Goal: Task Accomplishment & Management: Manage account settings

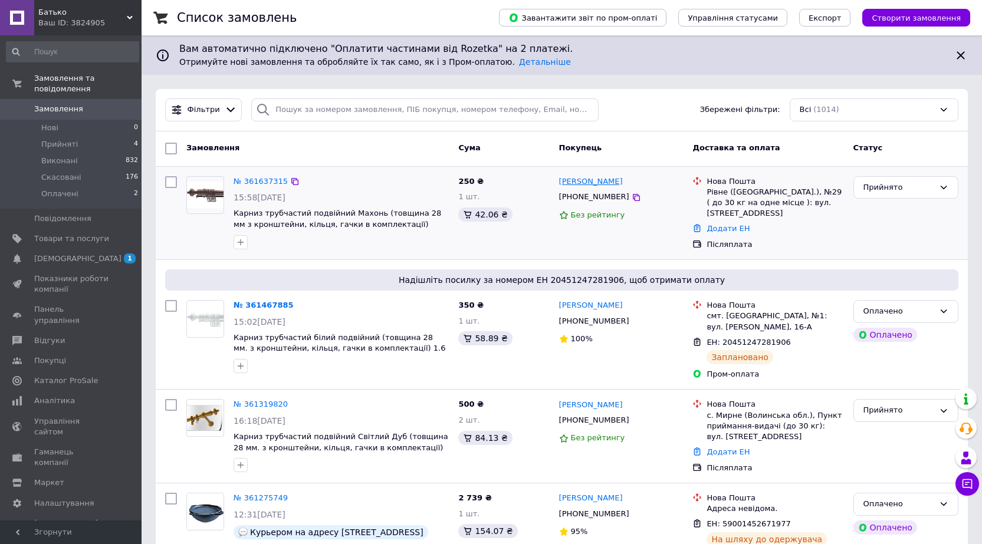
click at [613, 182] on link "[PERSON_NAME]" at bounding box center [591, 181] width 64 height 11
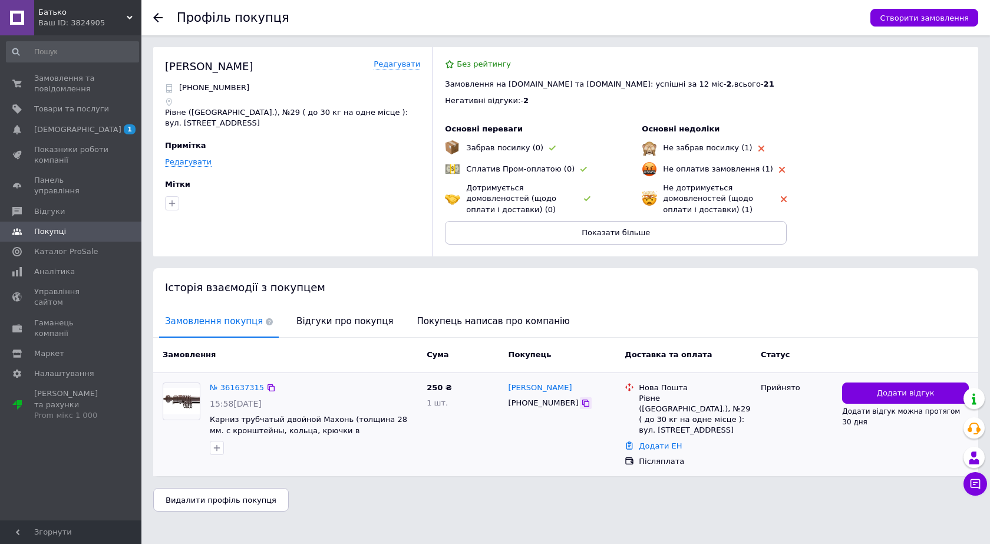
click at [581, 406] on icon at bounding box center [585, 403] width 9 height 9
click at [48, 90] on span "Замовлення та повідомлення" at bounding box center [71, 83] width 75 height 21
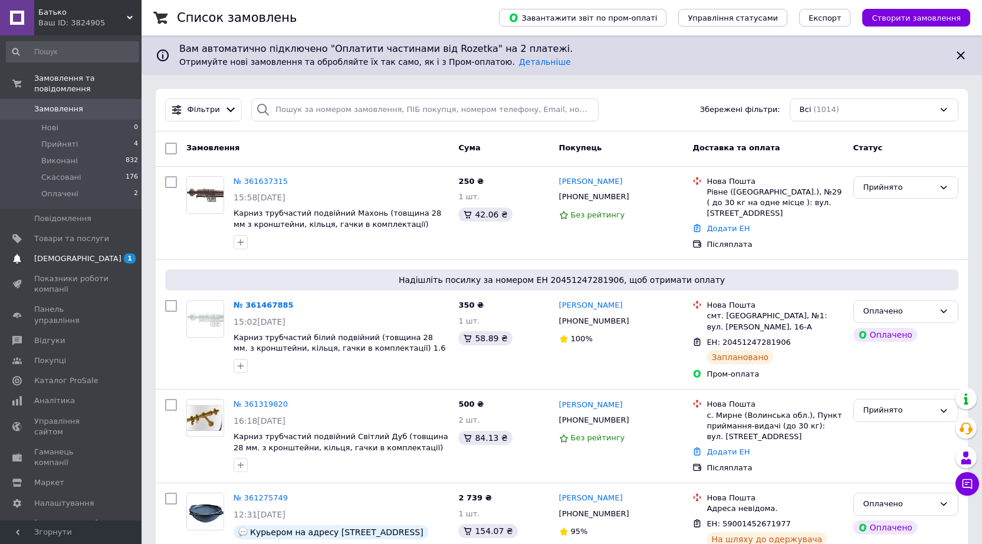
click at [45, 257] on link "[DEMOGRAPHIC_DATA] 1 0" at bounding box center [72, 259] width 145 height 20
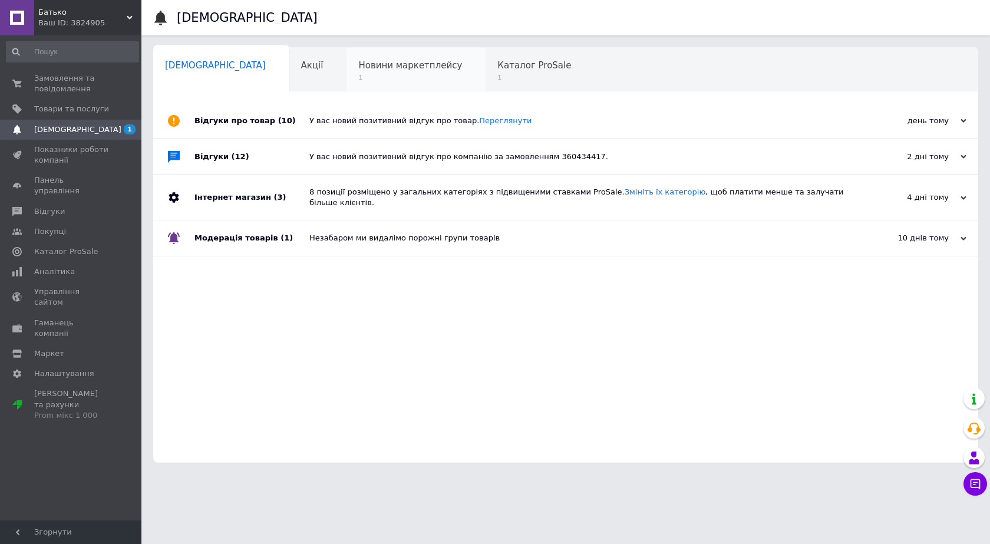
click at [364, 64] on span "Новини маркетплейсу" at bounding box center [410, 65] width 104 height 11
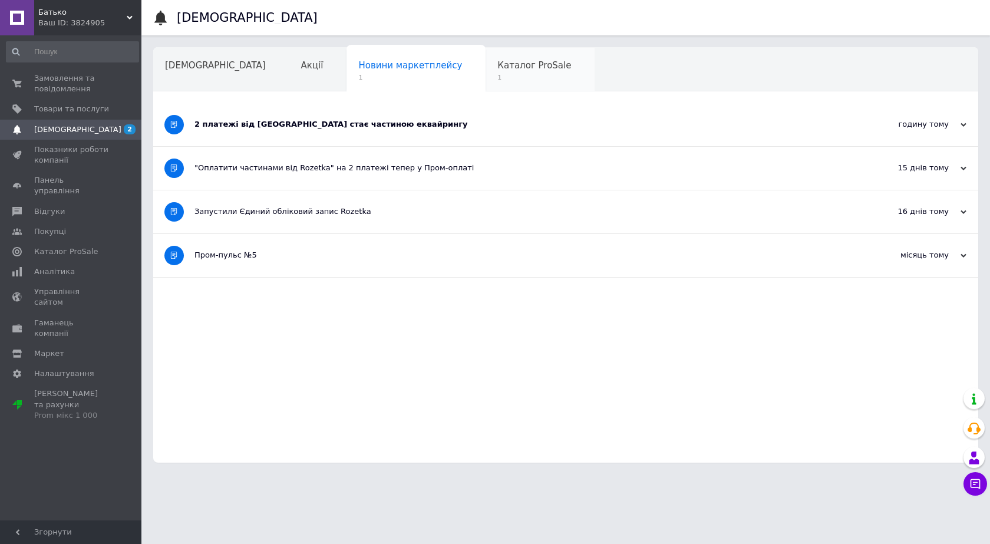
click at [498, 70] on span "Каталог ProSale" at bounding box center [535, 65] width 74 height 11
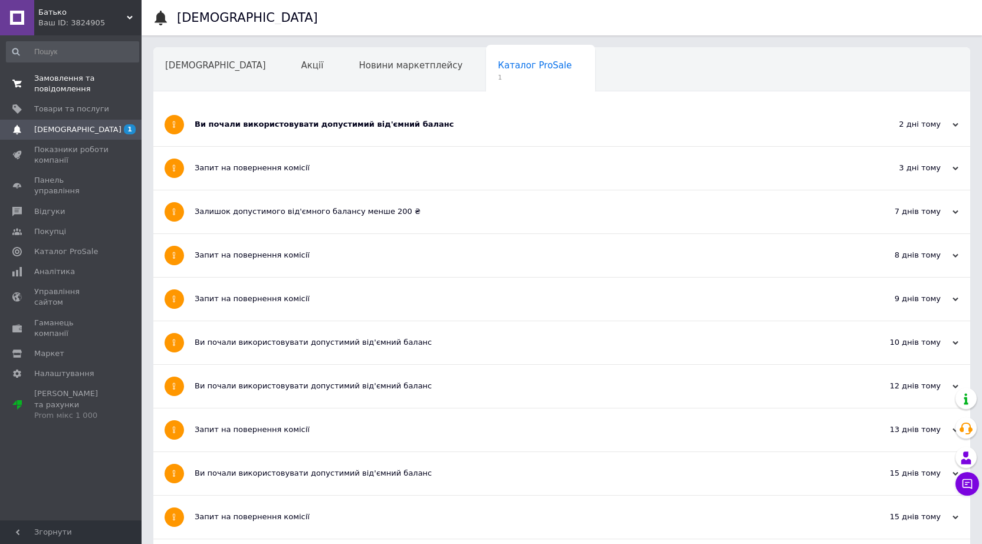
click at [83, 88] on span "Замовлення та повідомлення" at bounding box center [71, 83] width 75 height 21
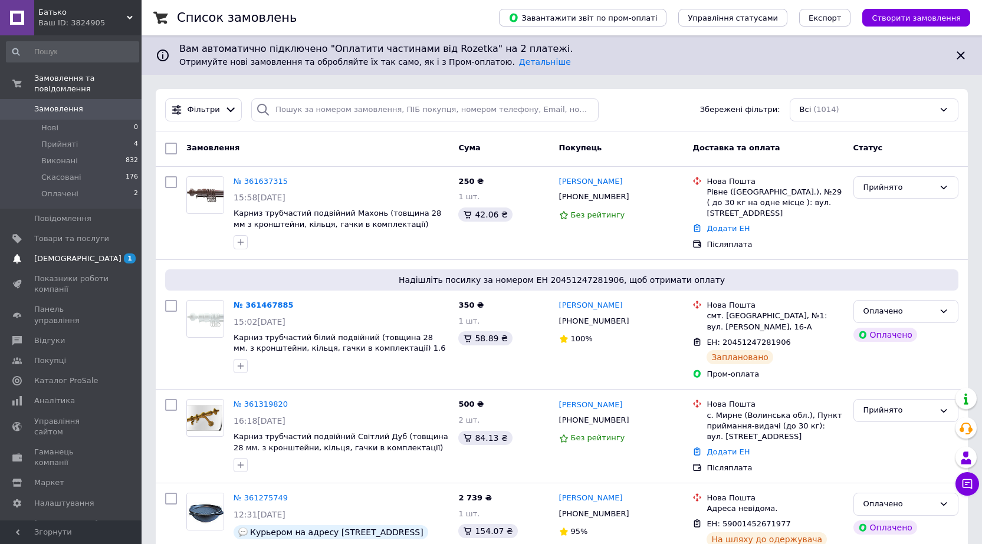
click at [81, 249] on link "[DEMOGRAPHIC_DATA] 1" at bounding box center [72, 259] width 145 height 20
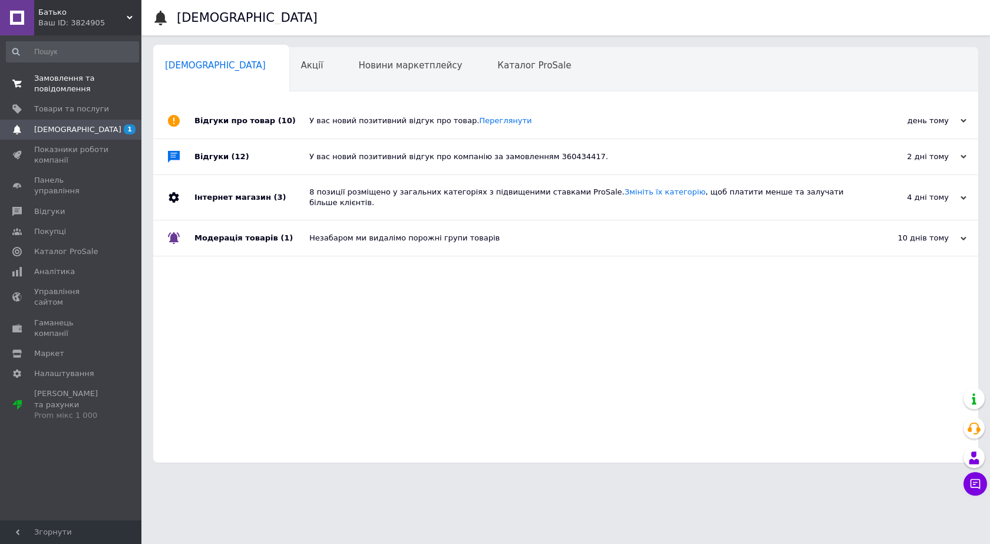
click at [84, 93] on span "Замовлення та повідомлення" at bounding box center [71, 83] width 75 height 21
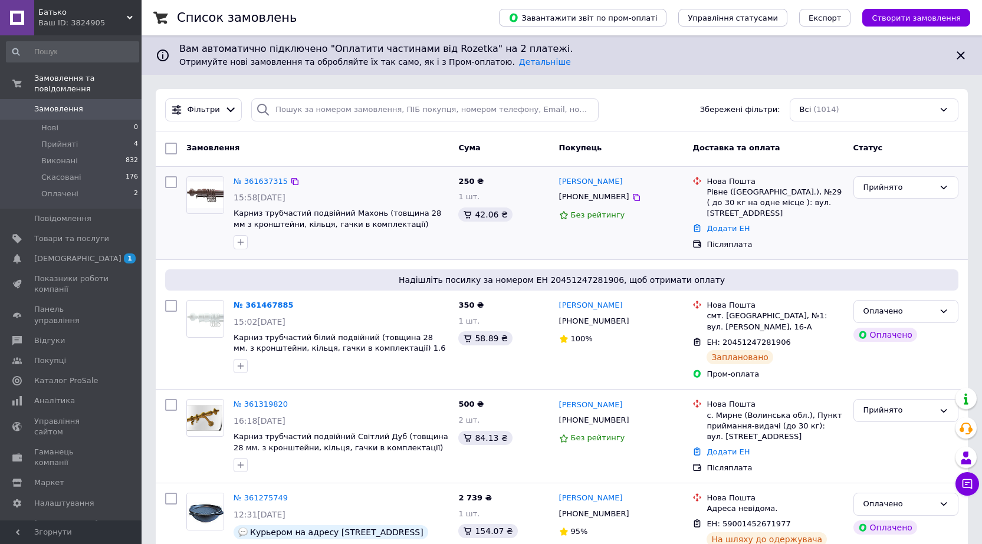
click at [256, 175] on div "№ 361637315" at bounding box center [260, 182] width 57 height 14
click at [255, 183] on link "№ 361637315" at bounding box center [260, 181] width 54 height 9
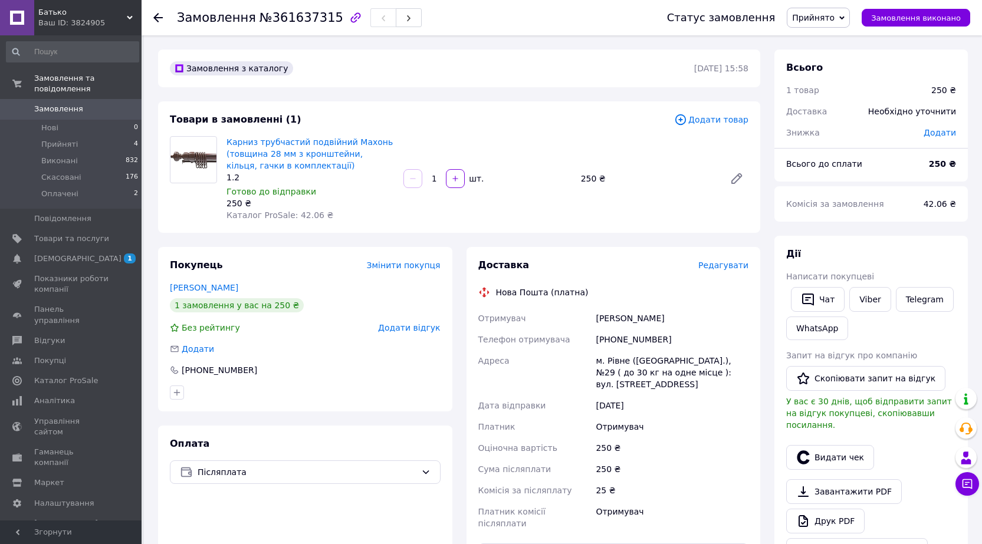
click at [55, 104] on span "Замовлення" at bounding box center [58, 109] width 49 height 11
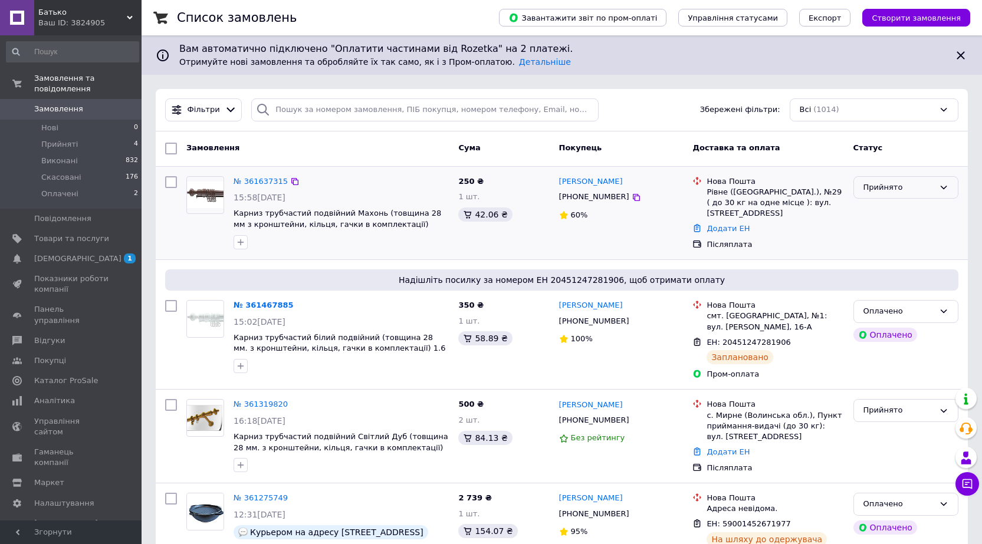
click at [916, 191] on div "Прийнято" at bounding box center [898, 188] width 71 height 12
click at [878, 231] on li "Скасовано" at bounding box center [906, 234] width 104 height 22
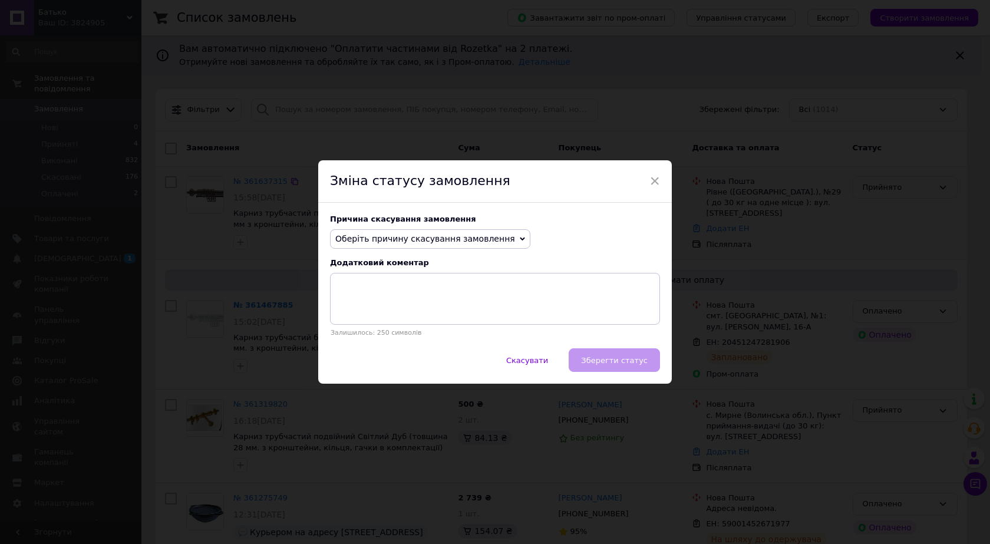
click at [346, 245] on span "Оберіть причину скасування замовлення" at bounding box center [430, 239] width 200 height 20
click at [402, 310] on li "На прохання покупця" at bounding box center [430, 312] width 199 height 17
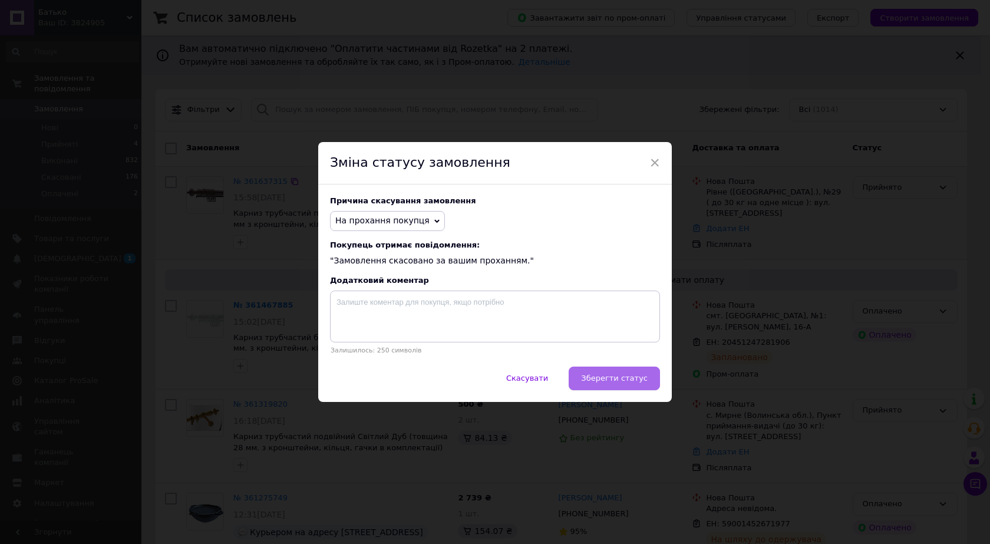
click at [618, 383] on span "Зберегти статус" at bounding box center [614, 378] width 67 height 9
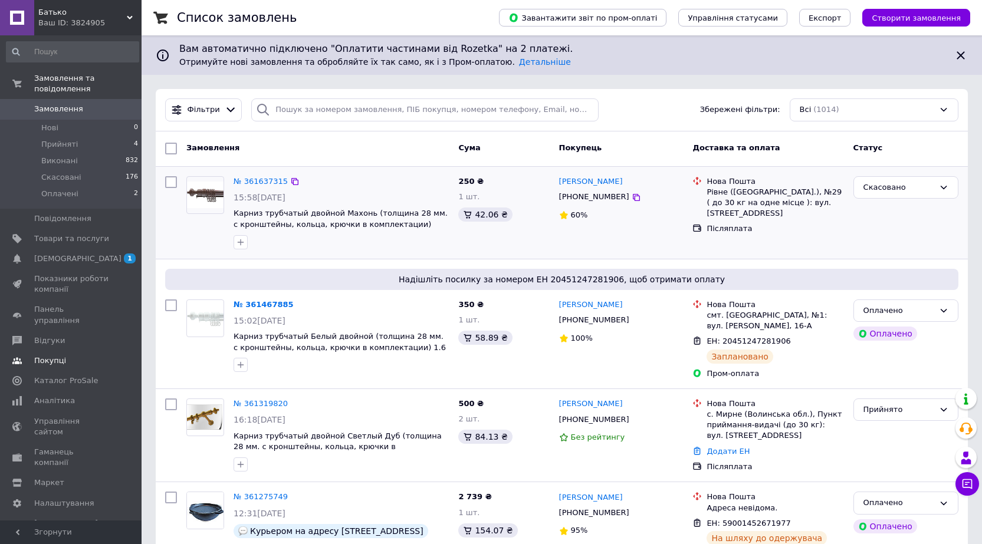
click at [48, 335] on span "Відгуки" at bounding box center [49, 340] width 31 height 11
